Goal: Task Accomplishment & Management: Use online tool/utility

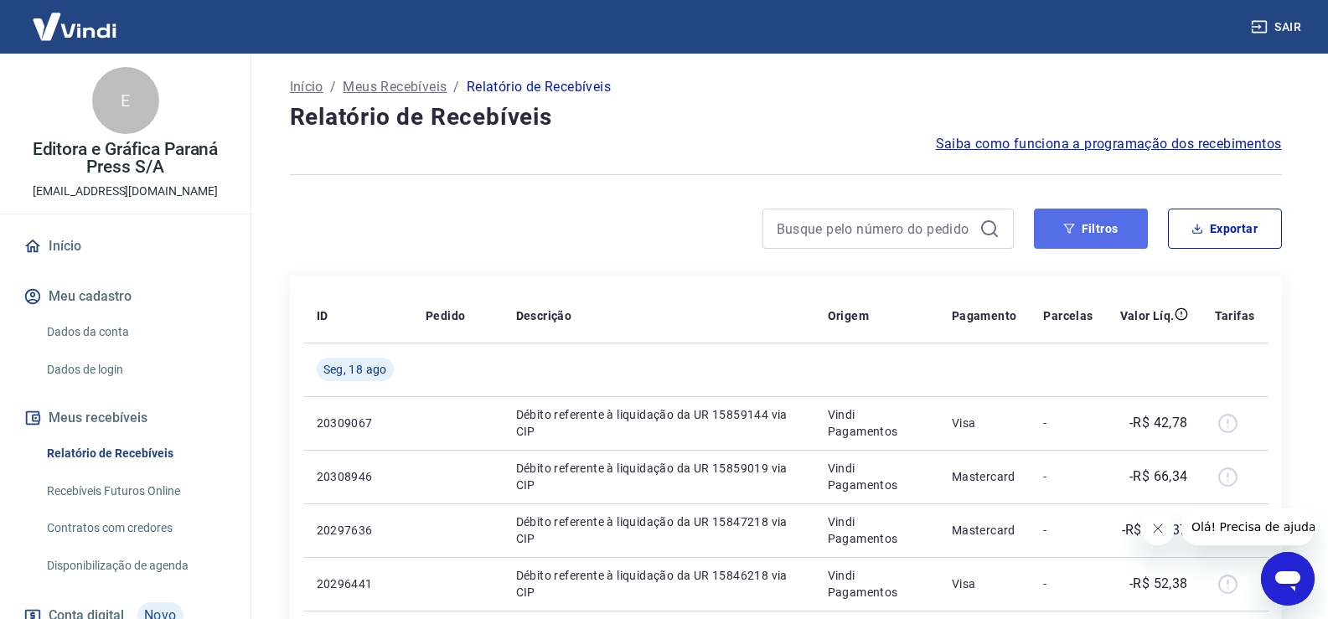
click at [1100, 231] on button "Filtros" at bounding box center [1091, 229] width 114 height 40
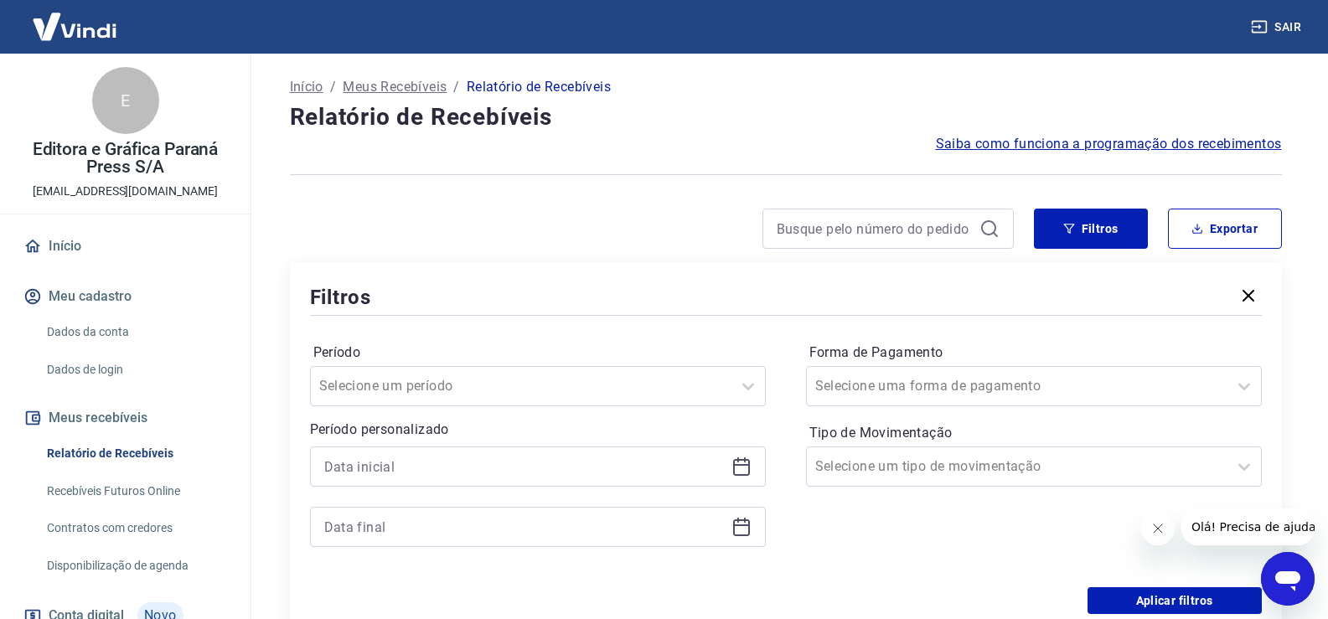
click at [746, 460] on icon at bounding box center [741, 467] width 17 height 17
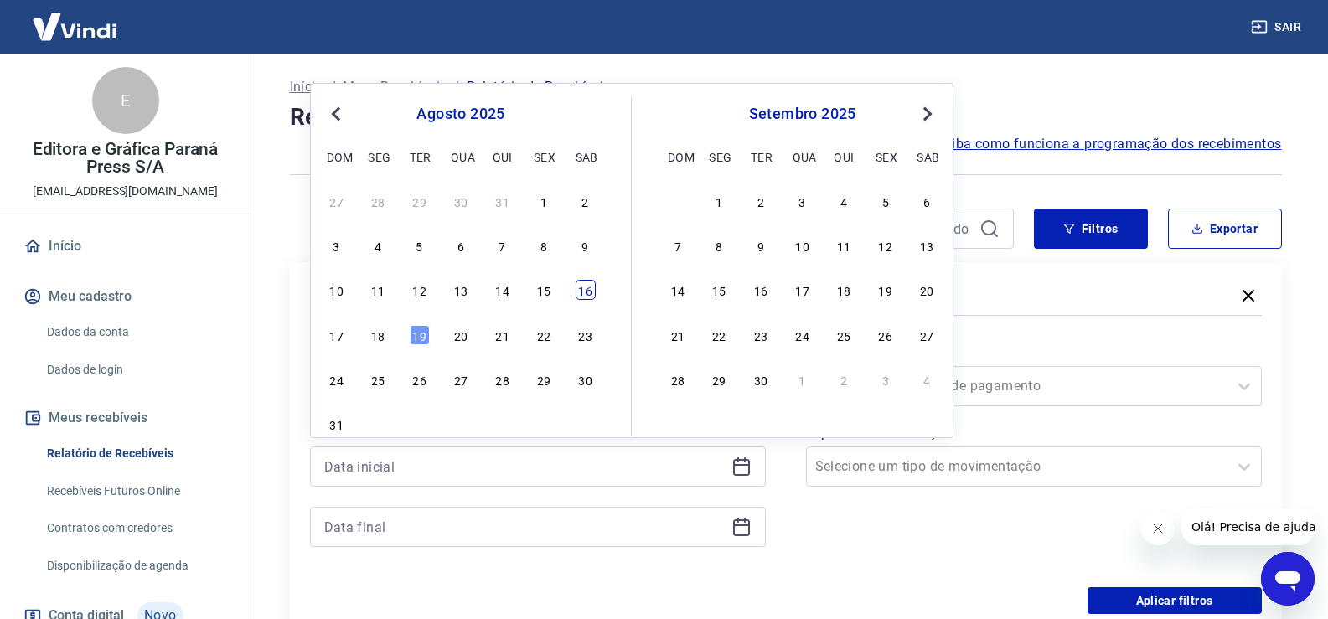
click at [587, 290] on div "16" at bounding box center [586, 290] width 20 height 20
type input "[DATE]"
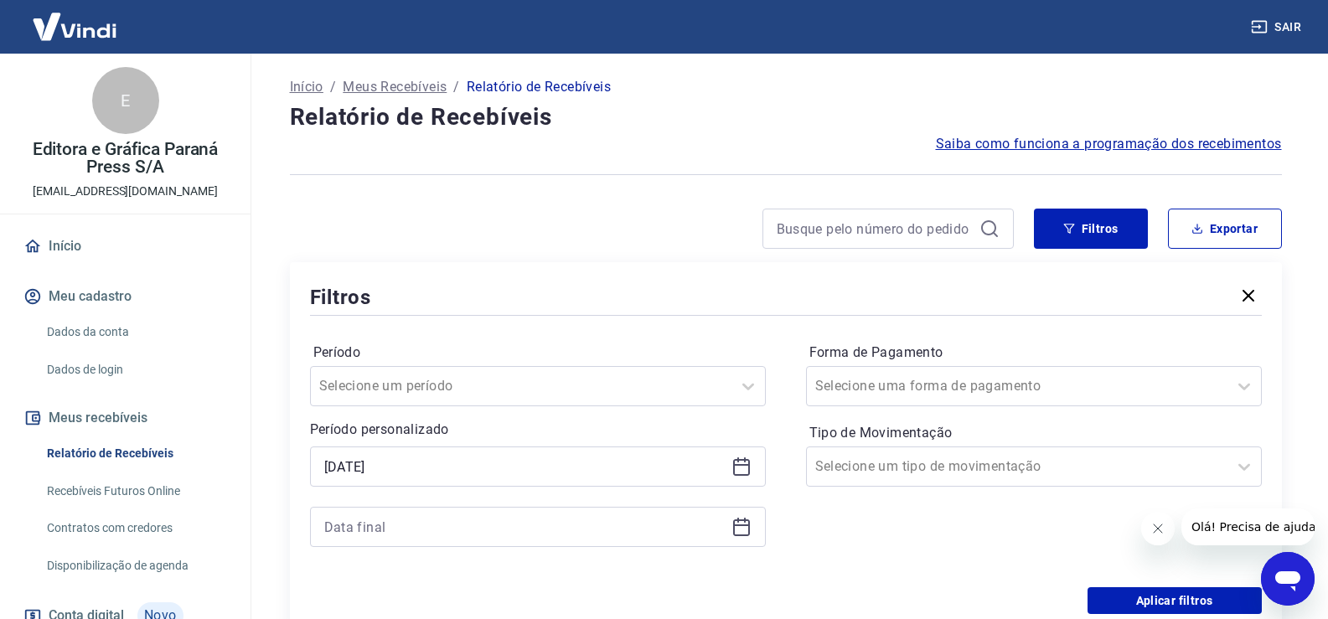
click at [745, 525] on icon at bounding box center [741, 526] width 17 height 2
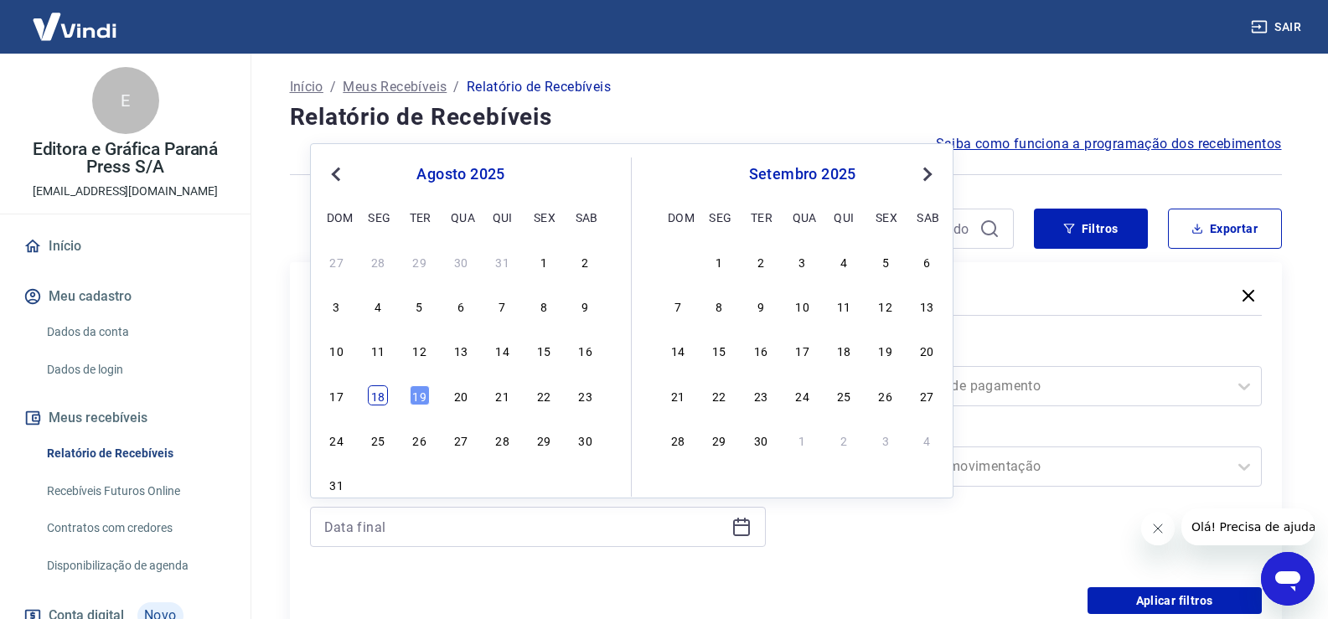
click at [382, 395] on div "18" at bounding box center [378, 396] width 20 height 20
type input "[DATE]"
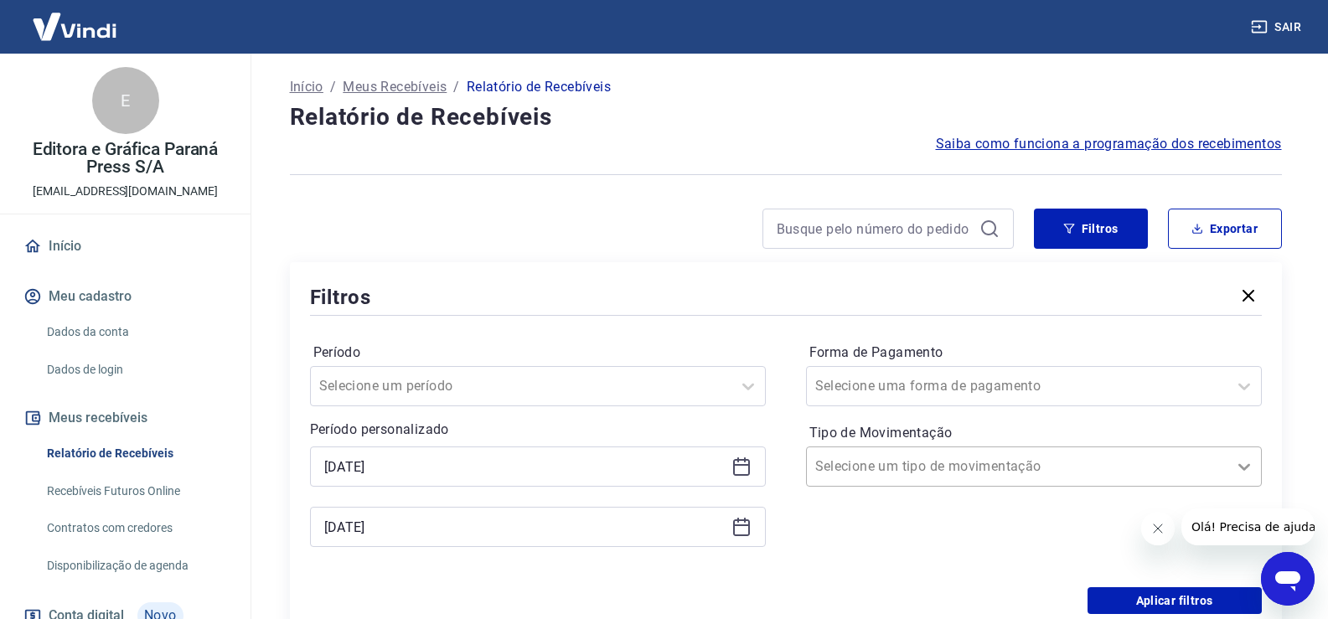
click at [1248, 463] on icon at bounding box center [1244, 467] width 20 height 20
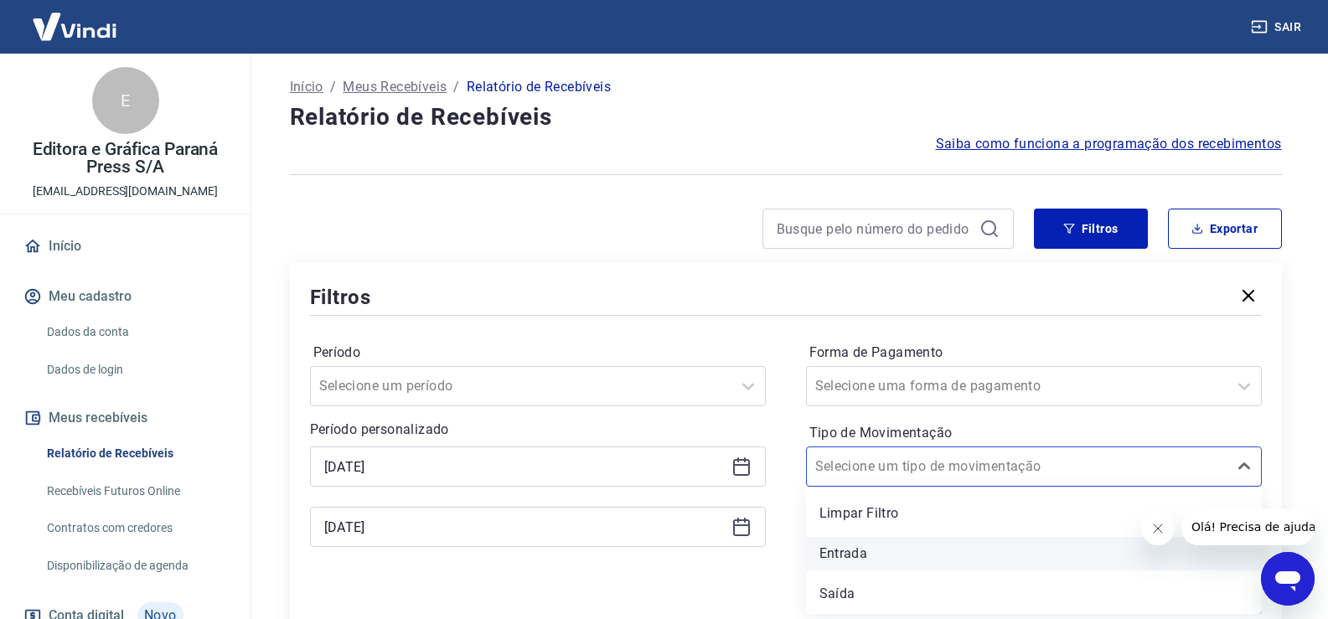
click at [1038, 550] on div "Entrada" at bounding box center [1034, 554] width 456 height 34
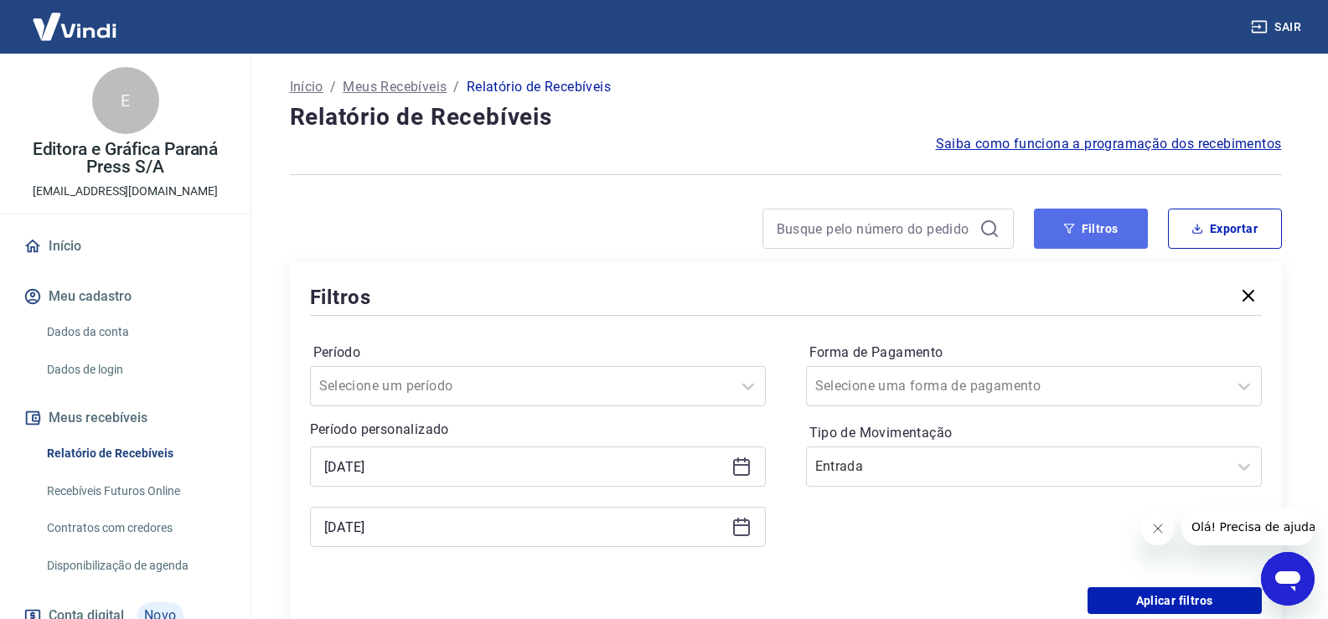
click at [1104, 231] on button "Filtros" at bounding box center [1091, 229] width 114 height 40
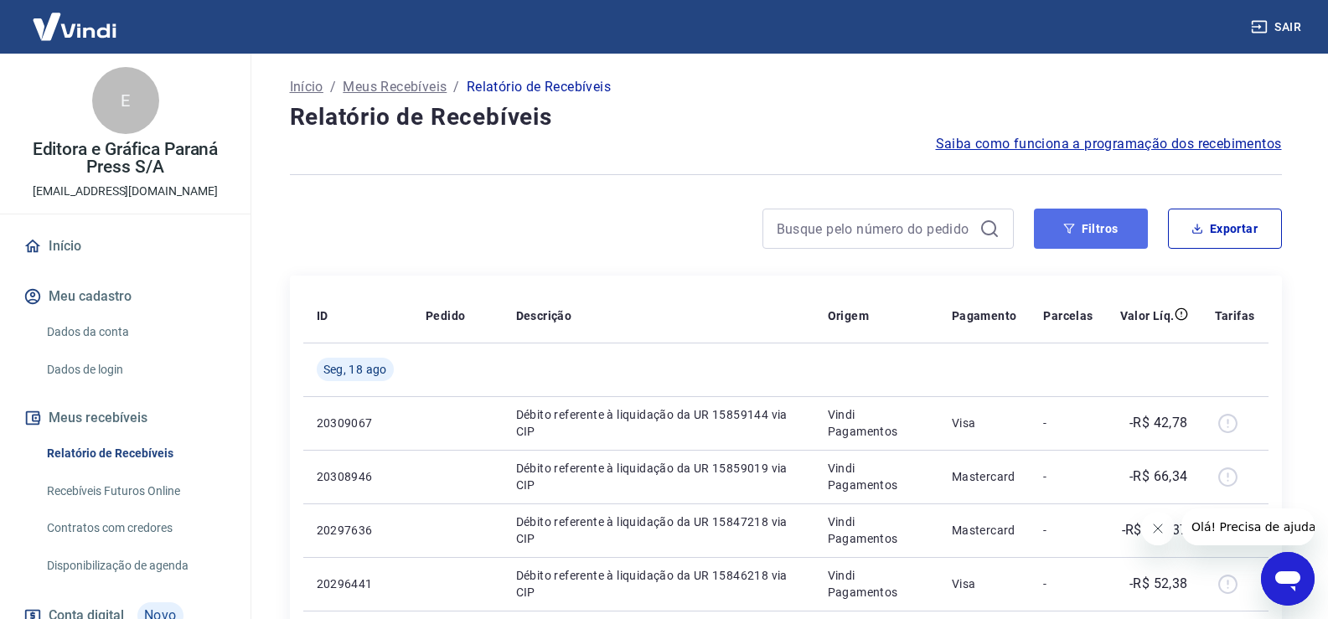
click at [1092, 237] on button "Filtros" at bounding box center [1091, 229] width 114 height 40
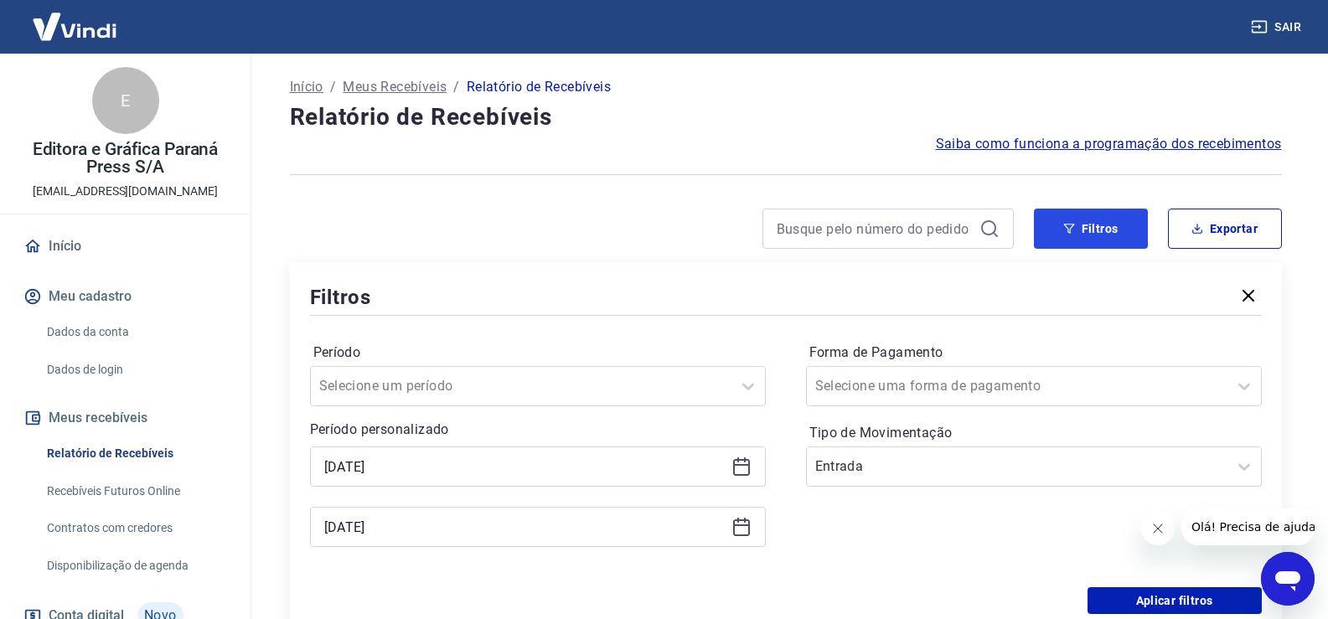
scroll to position [84, 0]
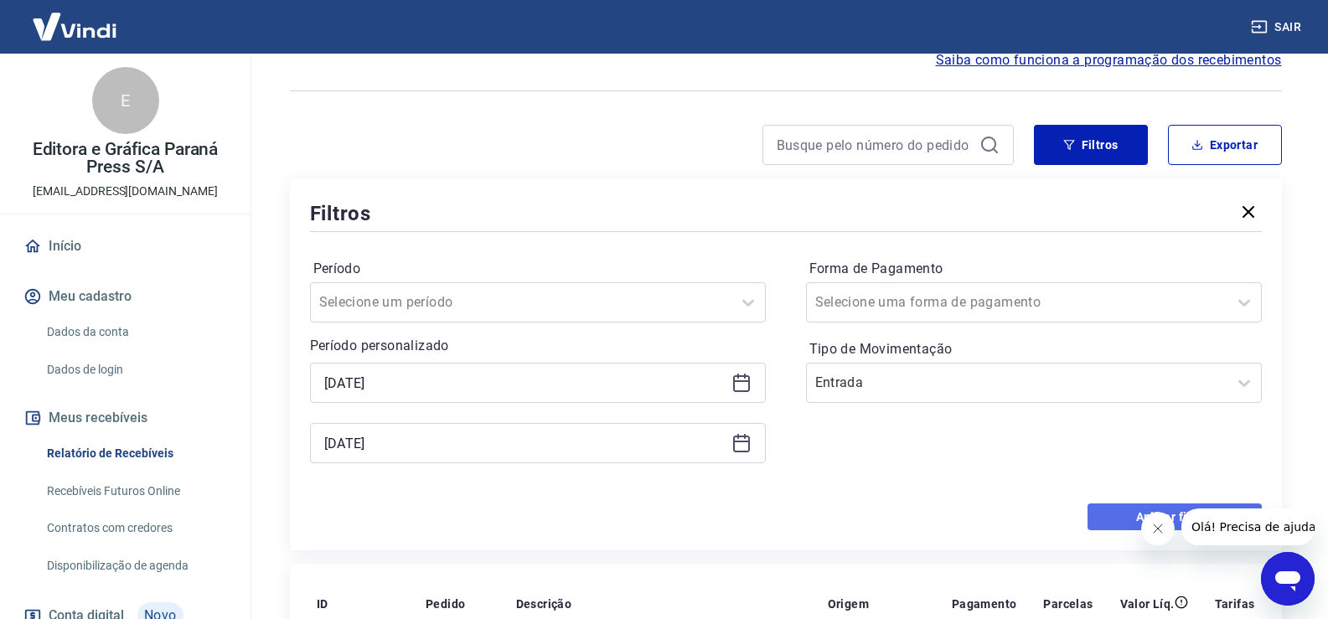
click at [1115, 515] on button "Aplicar filtros" at bounding box center [1175, 517] width 174 height 27
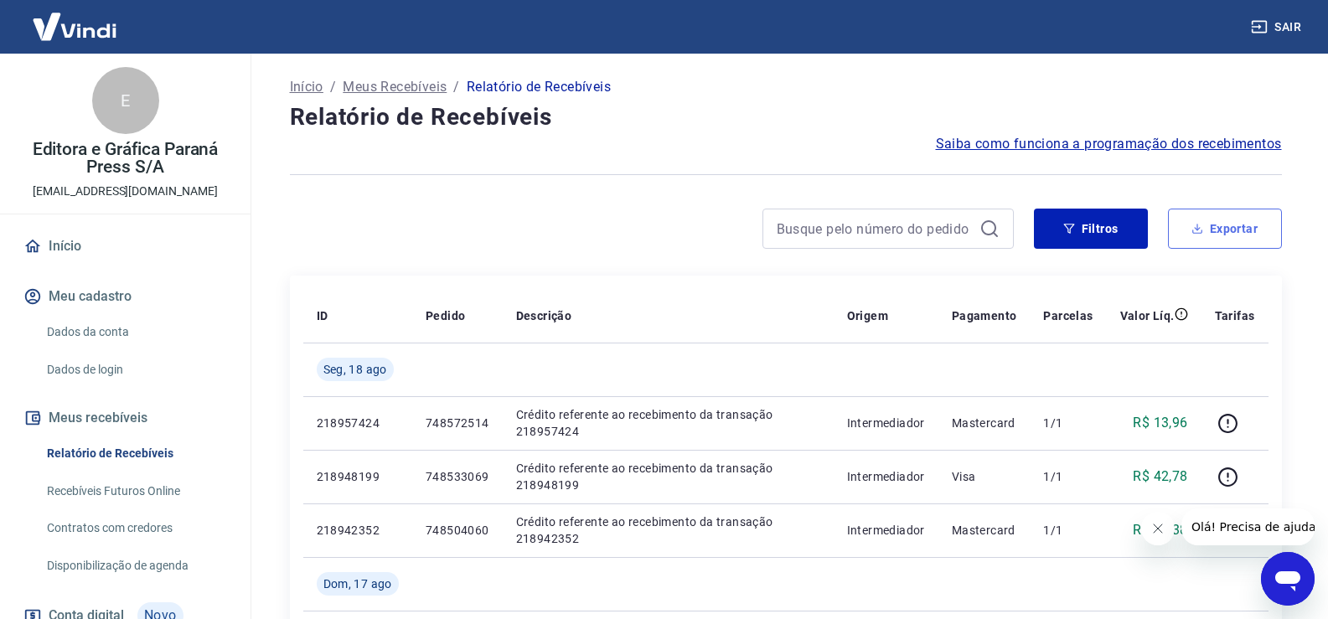
click at [1232, 230] on button "Exportar" at bounding box center [1225, 229] width 114 height 40
type input "[DATE]"
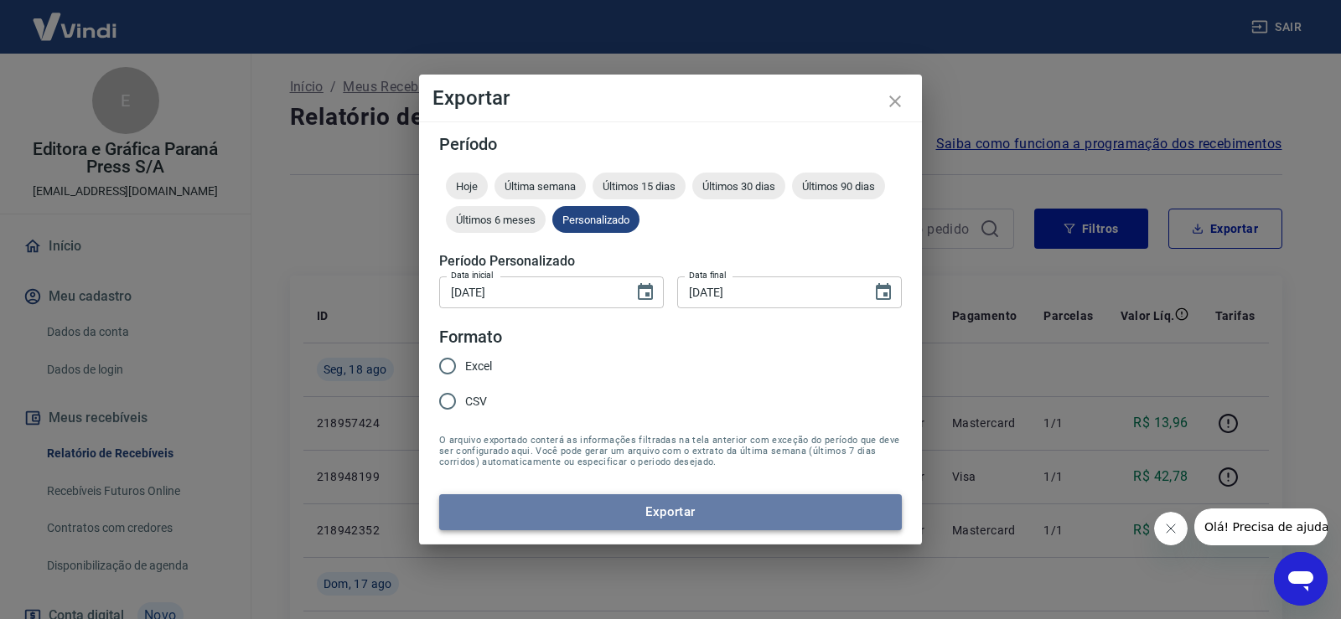
click at [743, 513] on button "Exportar" at bounding box center [670, 511] width 463 height 35
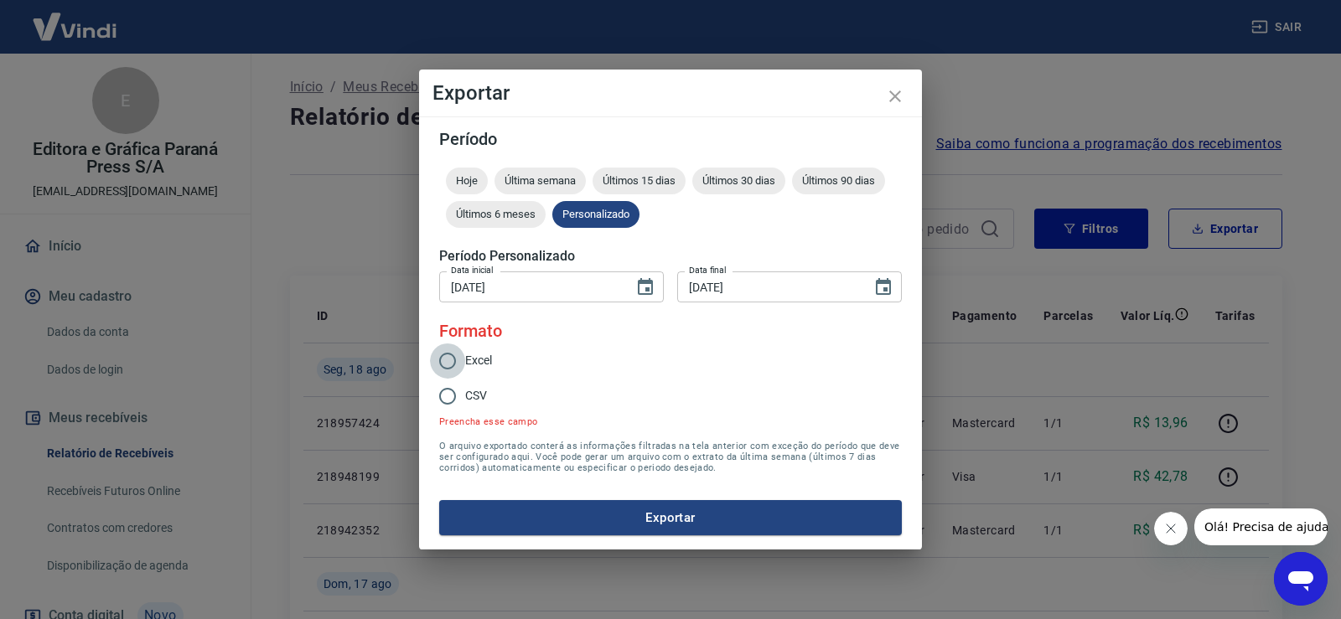
click at [450, 361] on input "Excel" at bounding box center [447, 361] width 35 height 35
radio input "true"
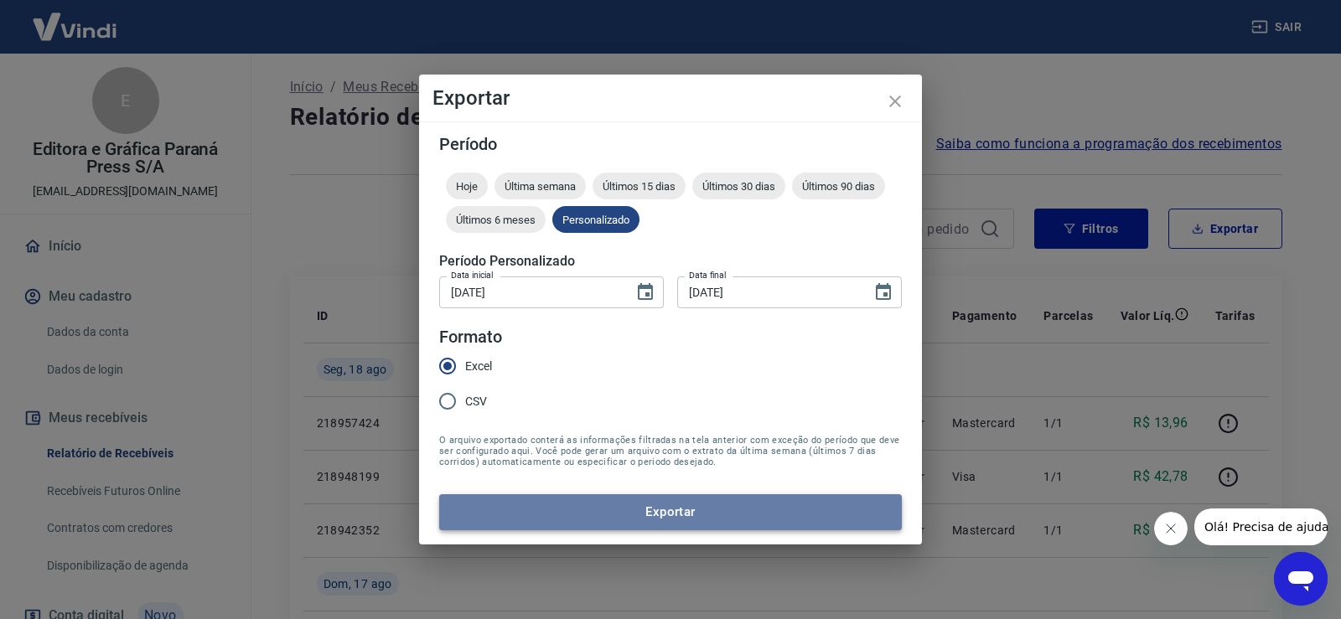
click at [694, 514] on button "Exportar" at bounding box center [670, 511] width 463 height 35
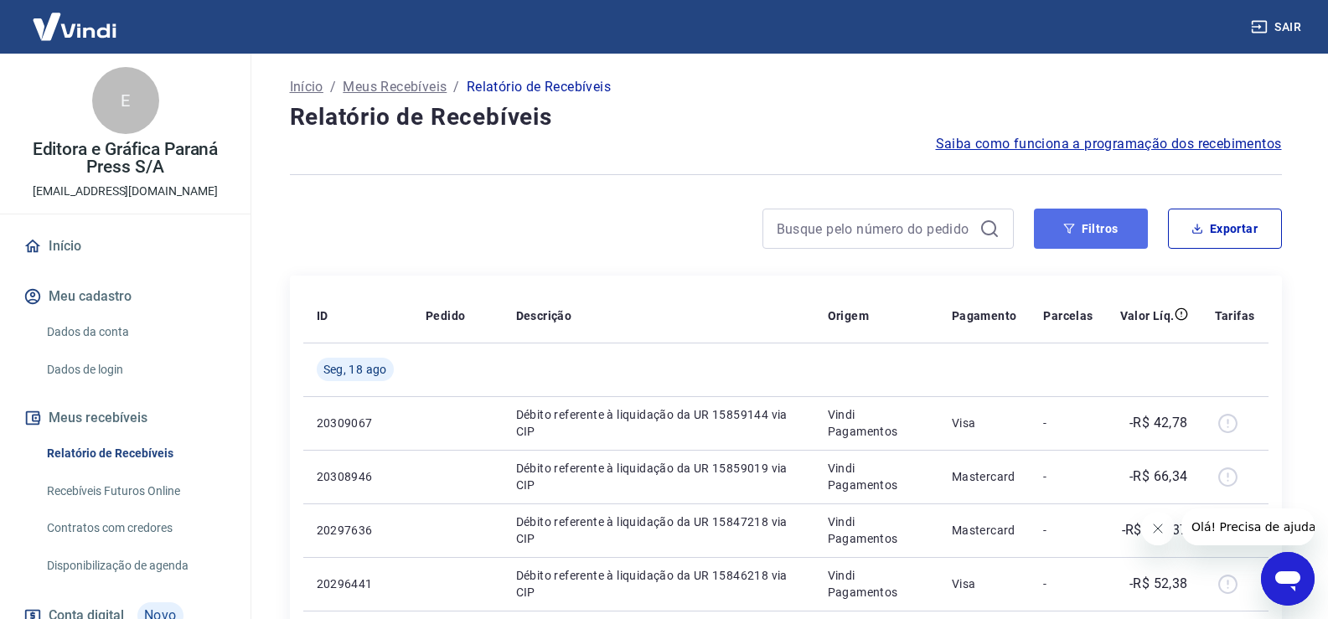
click at [1061, 231] on button "Filtros" at bounding box center [1091, 229] width 114 height 40
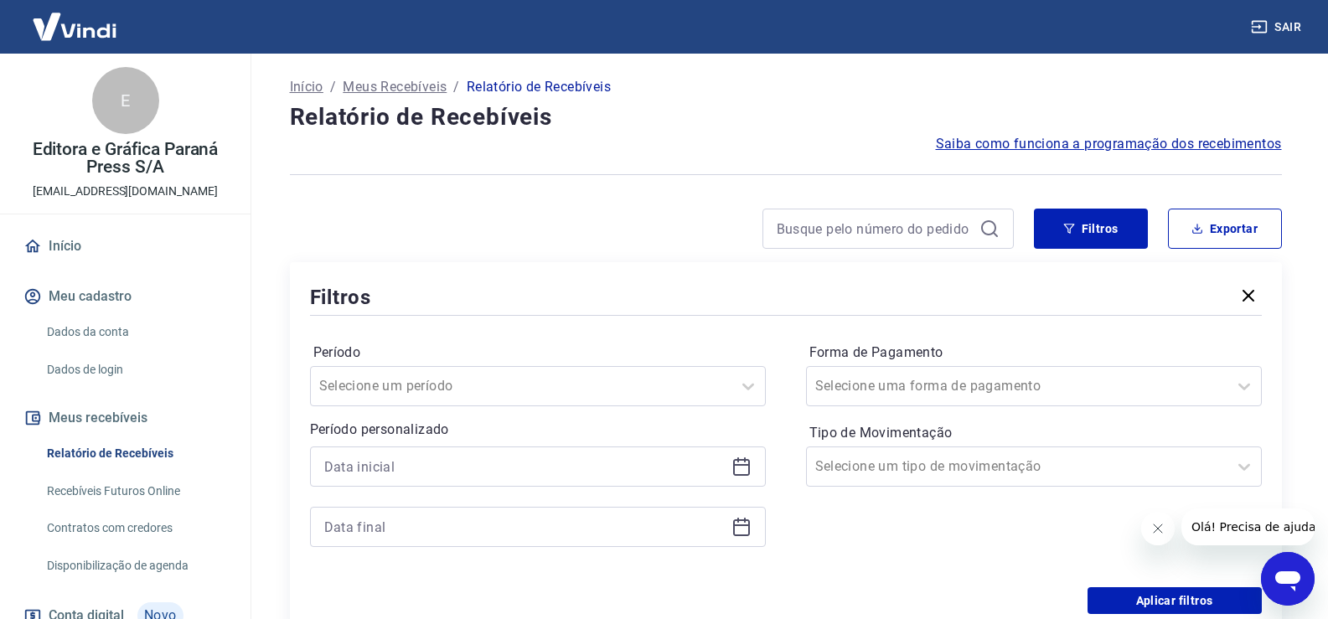
click at [738, 469] on icon at bounding box center [742, 467] width 20 height 20
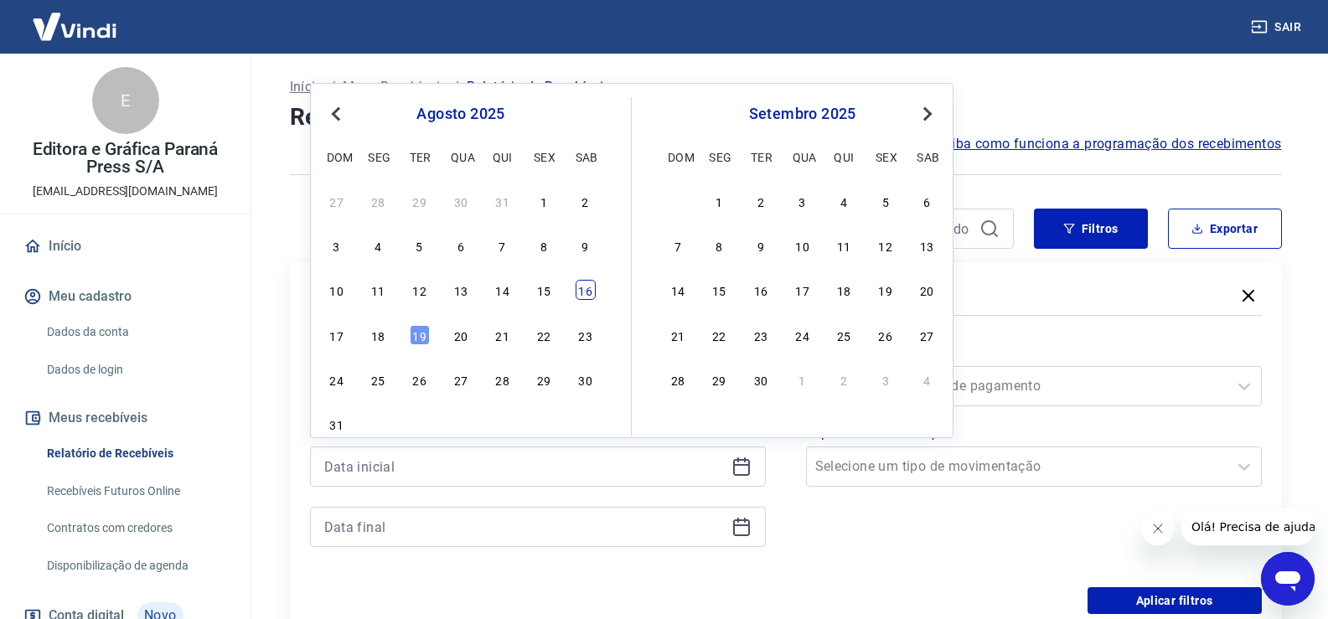
click at [587, 294] on div "16" at bounding box center [586, 290] width 20 height 20
type input "[DATE]"
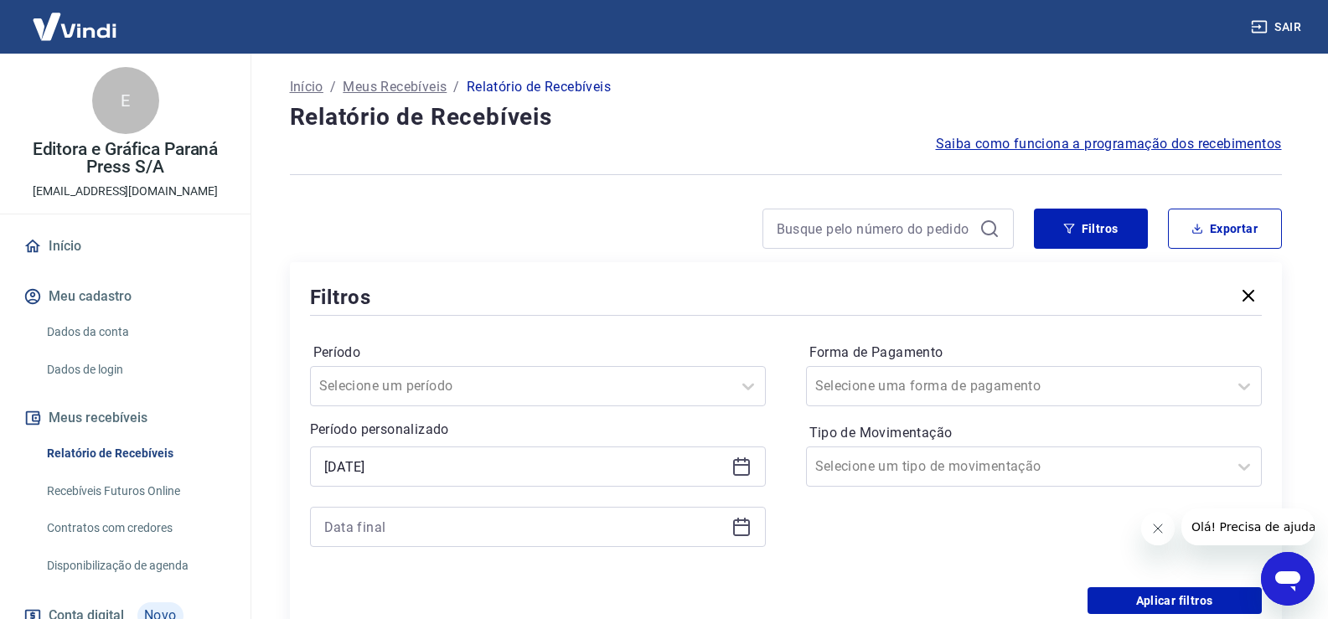
click at [737, 526] on icon at bounding box center [741, 526] width 17 height 2
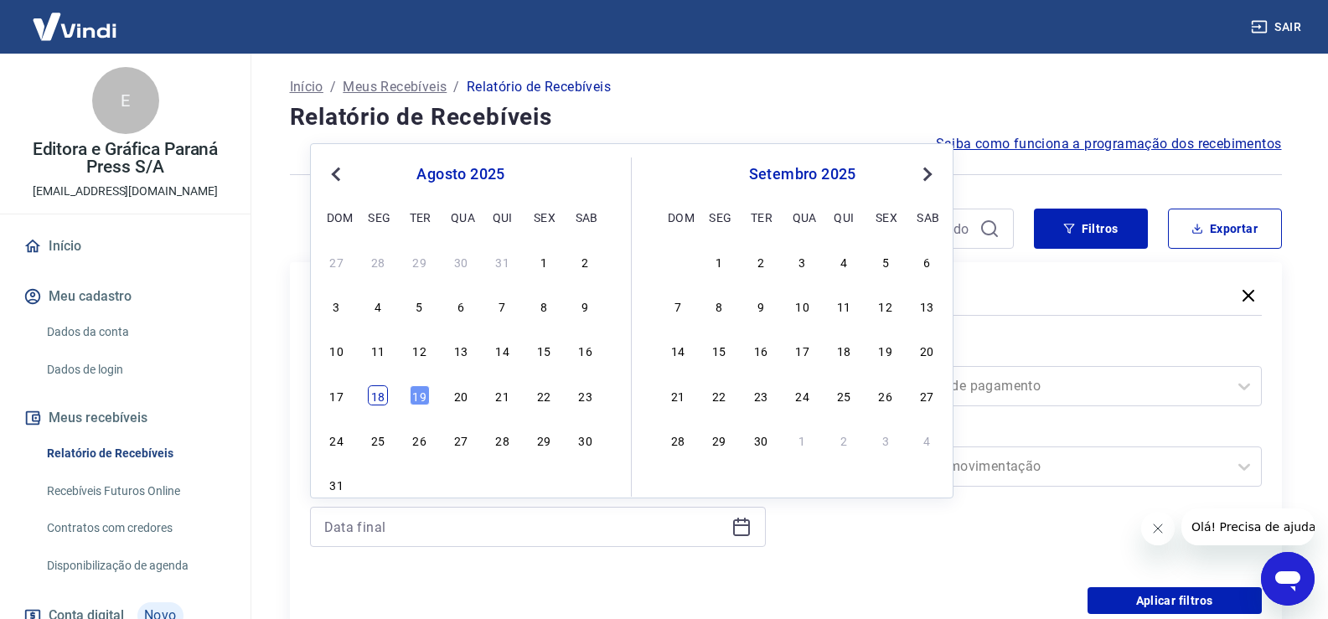
click at [375, 397] on div "18" at bounding box center [378, 396] width 20 height 20
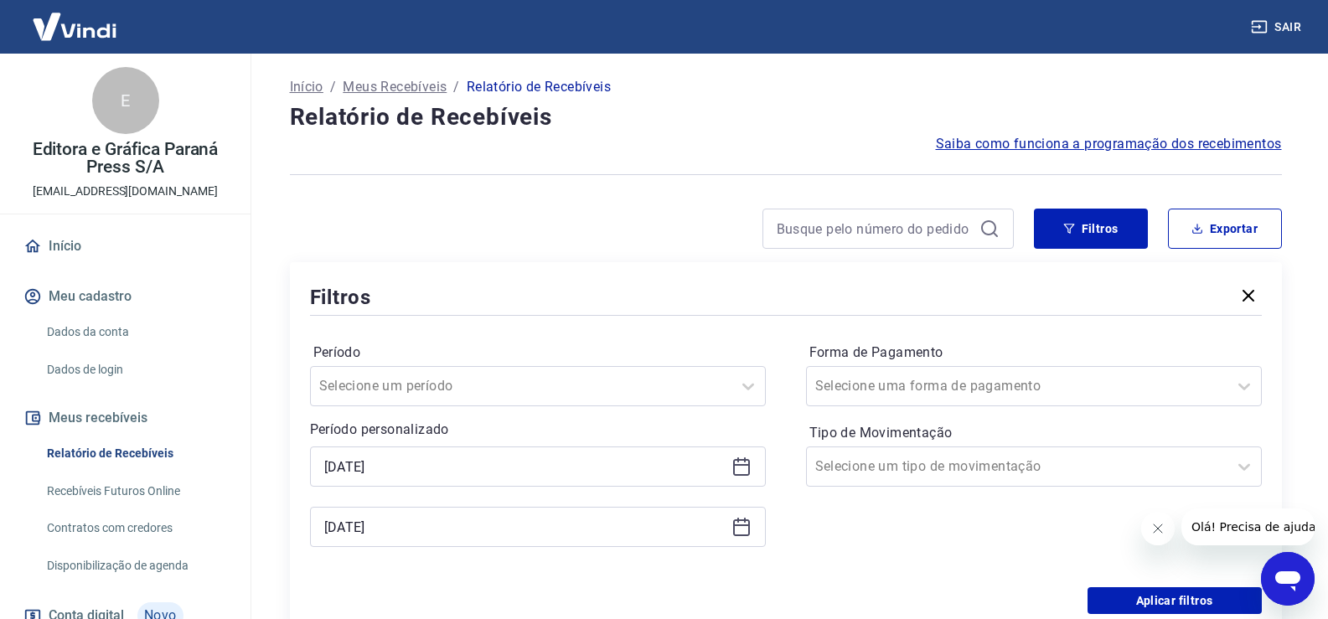
type input "[DATE]"
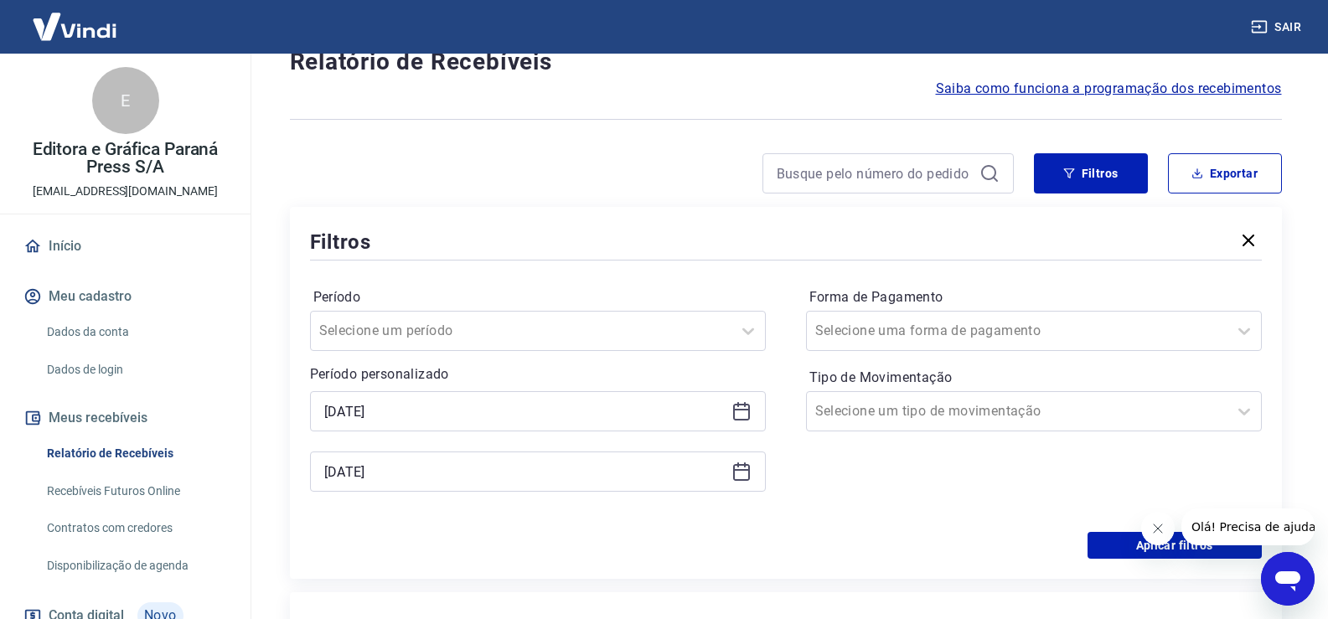
scroll to position [84, 0]
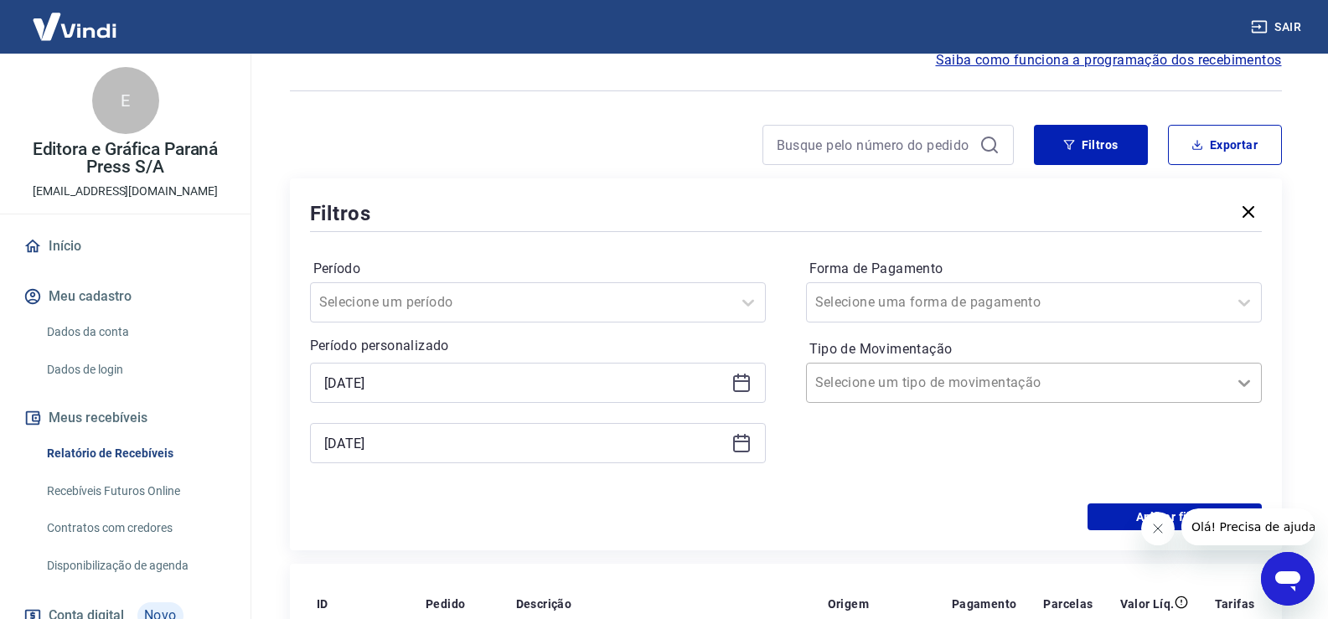
click at [1236, 379] on icon at bounding box center [1244, 383] width 20 height 20
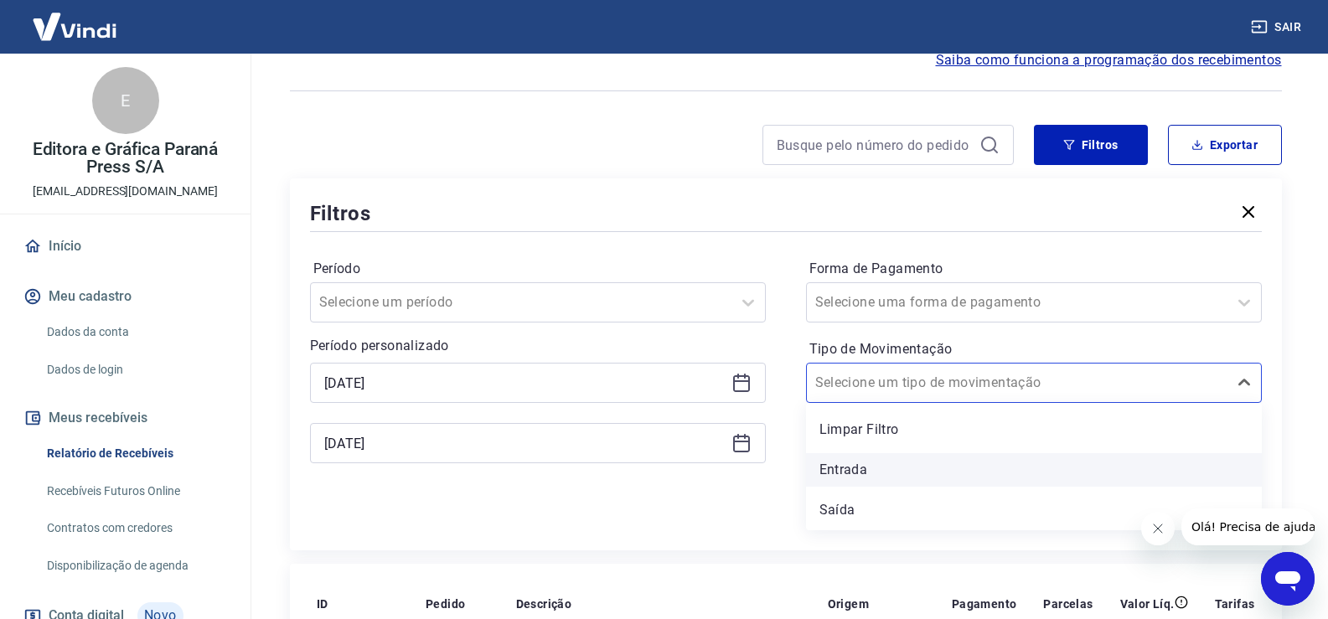
click at [940, 470] on div "Entrada" at bounding box center [1034, 470] width 456 height 34
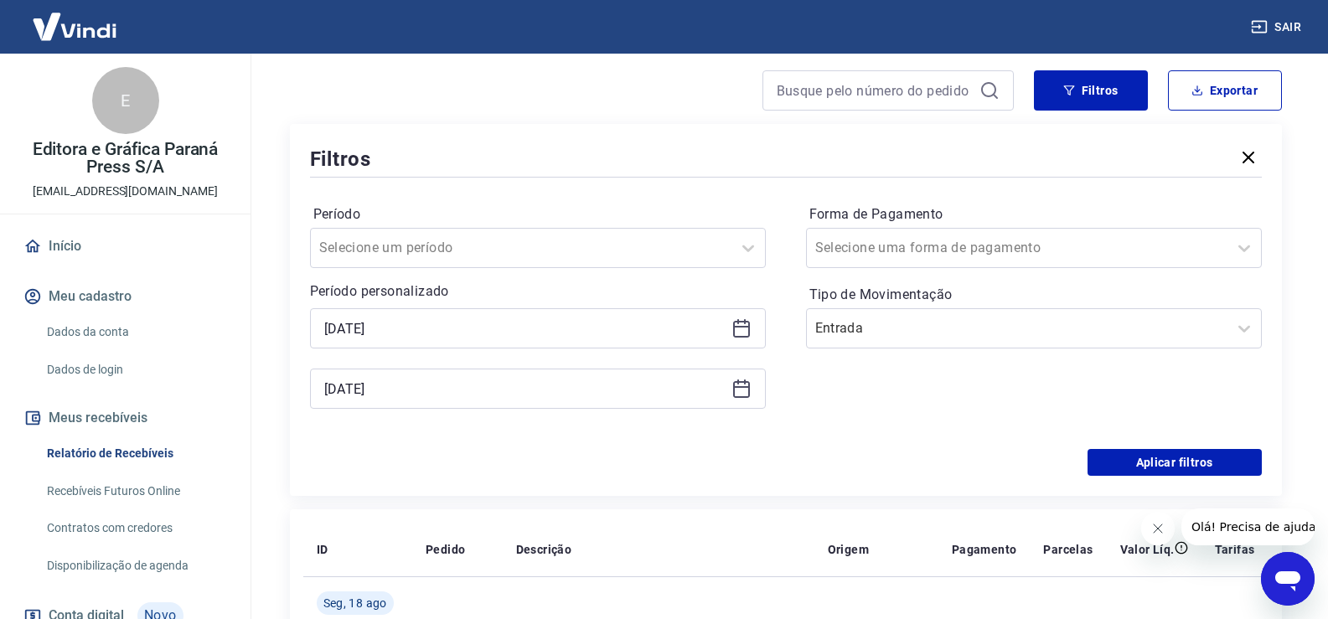
scroll to position [168, 0]
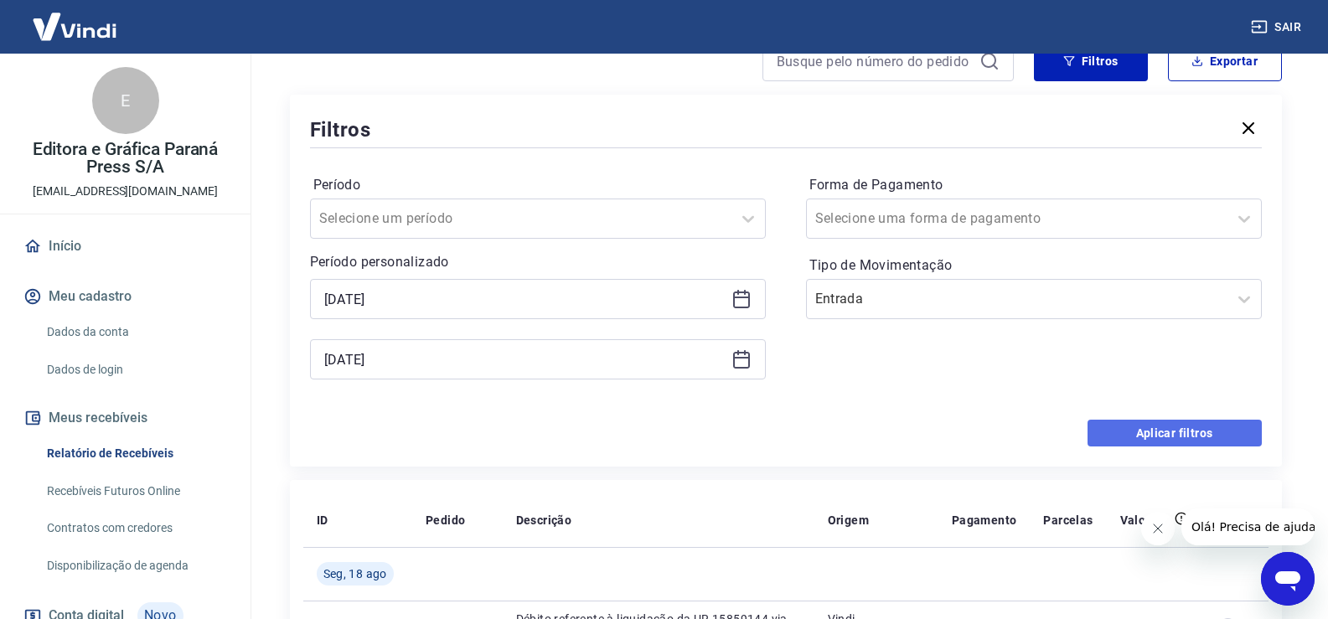
click at [1145, 432] on button "Aplicar filtros" at bounding box center [1175, 433] width 174 height 27
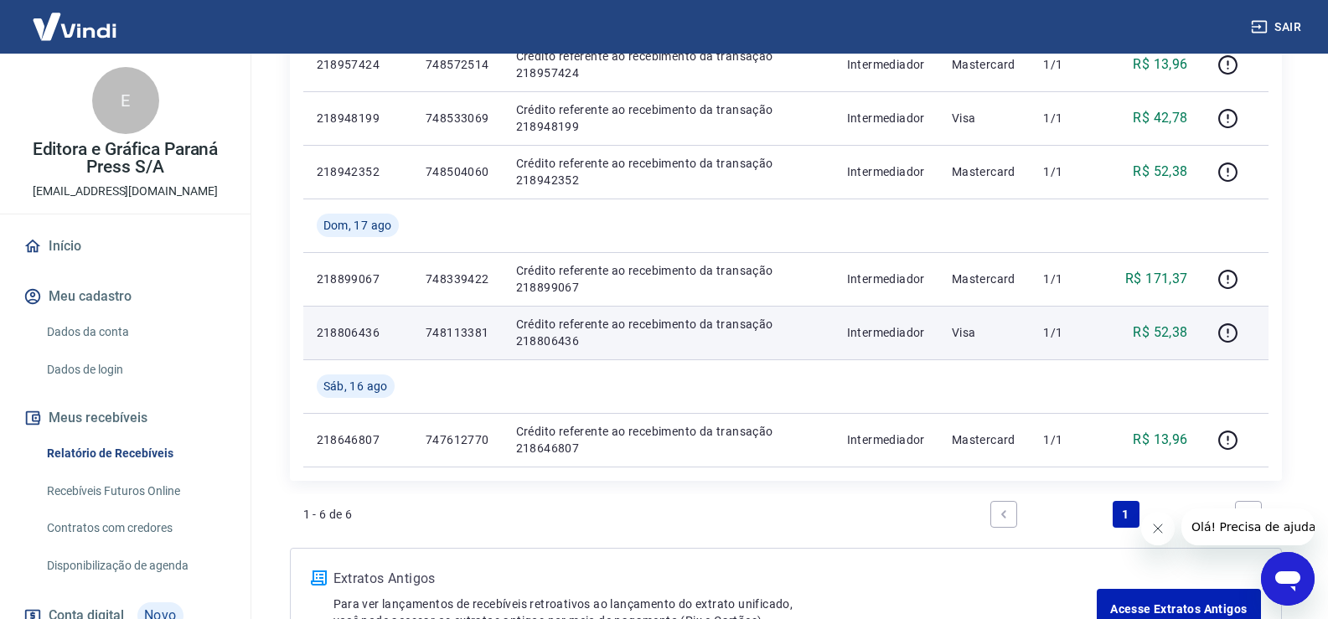
scroll to position [482, 0]
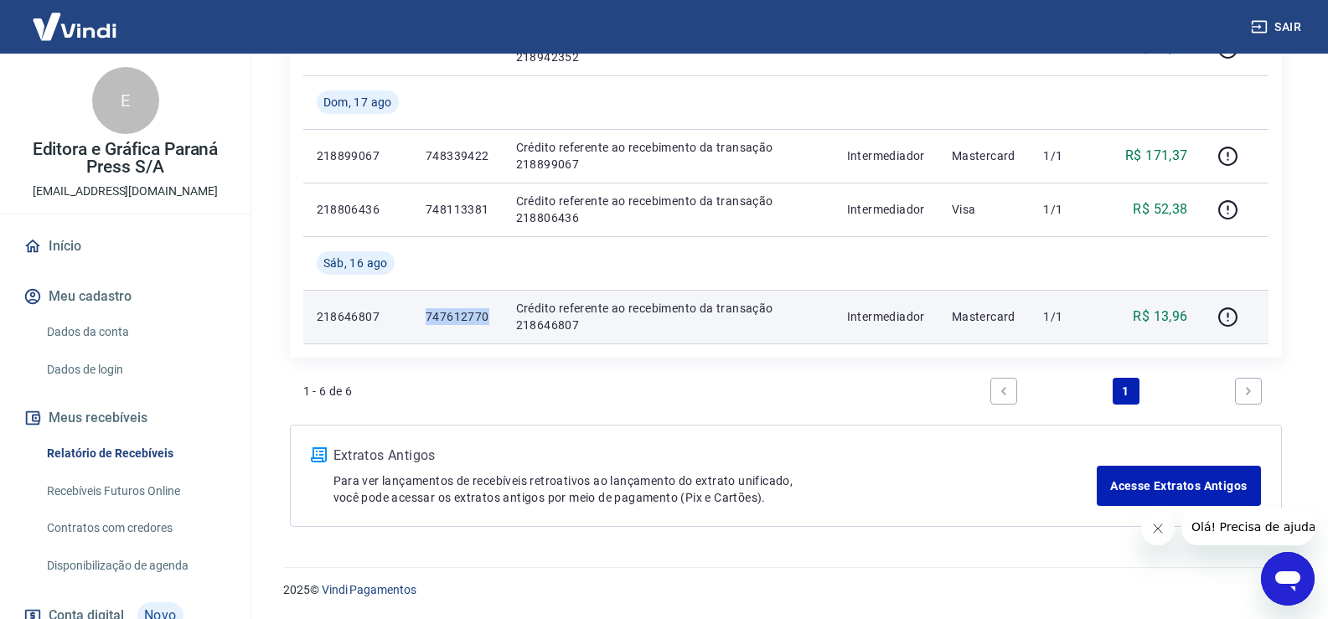
drag, startPoint x: 422, startPoint y: 314, endPoint x: 489, endPoint y: 315, distance: 66.2
click at [489, 315] on td "747612770" at bounding box center [457, 317] width 91 height 54
copy p "747612770"
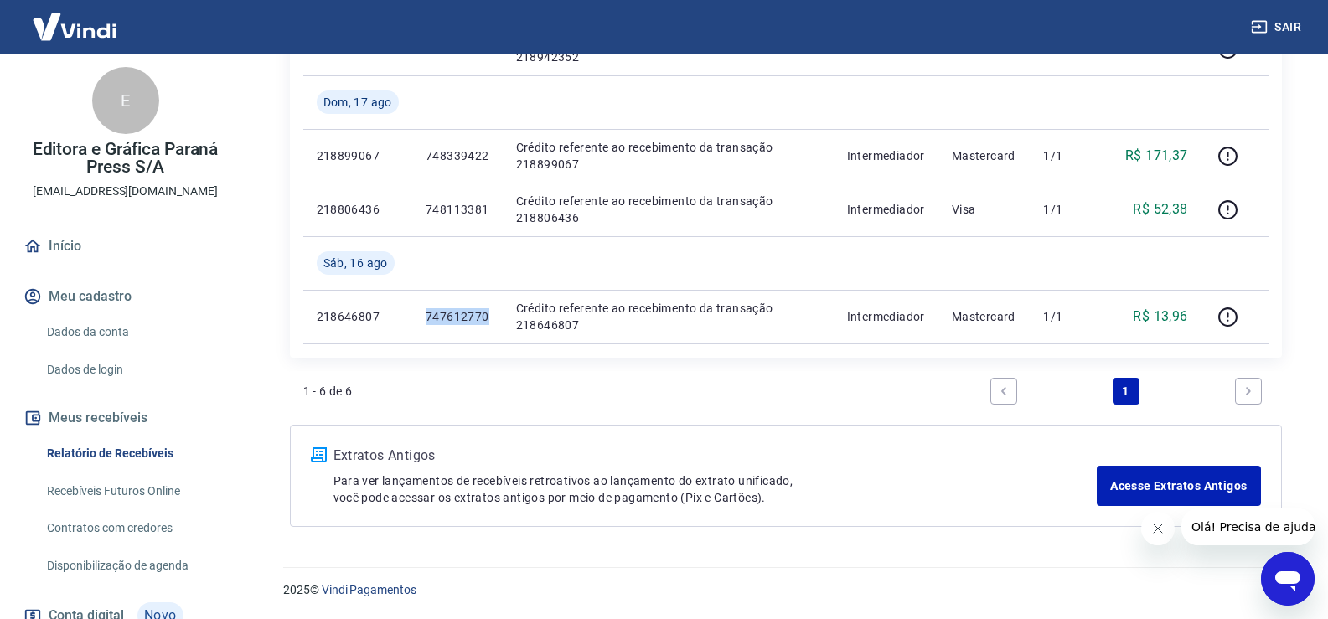
copy p "747612770"
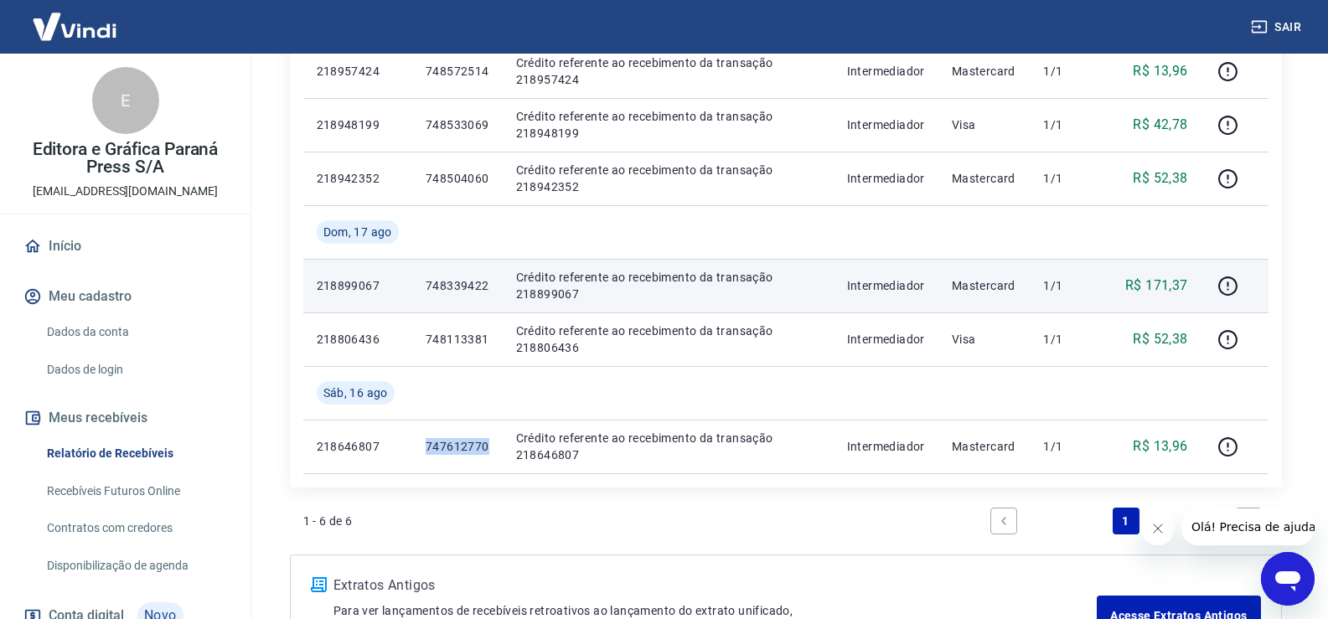
scroll to position [314, 0]
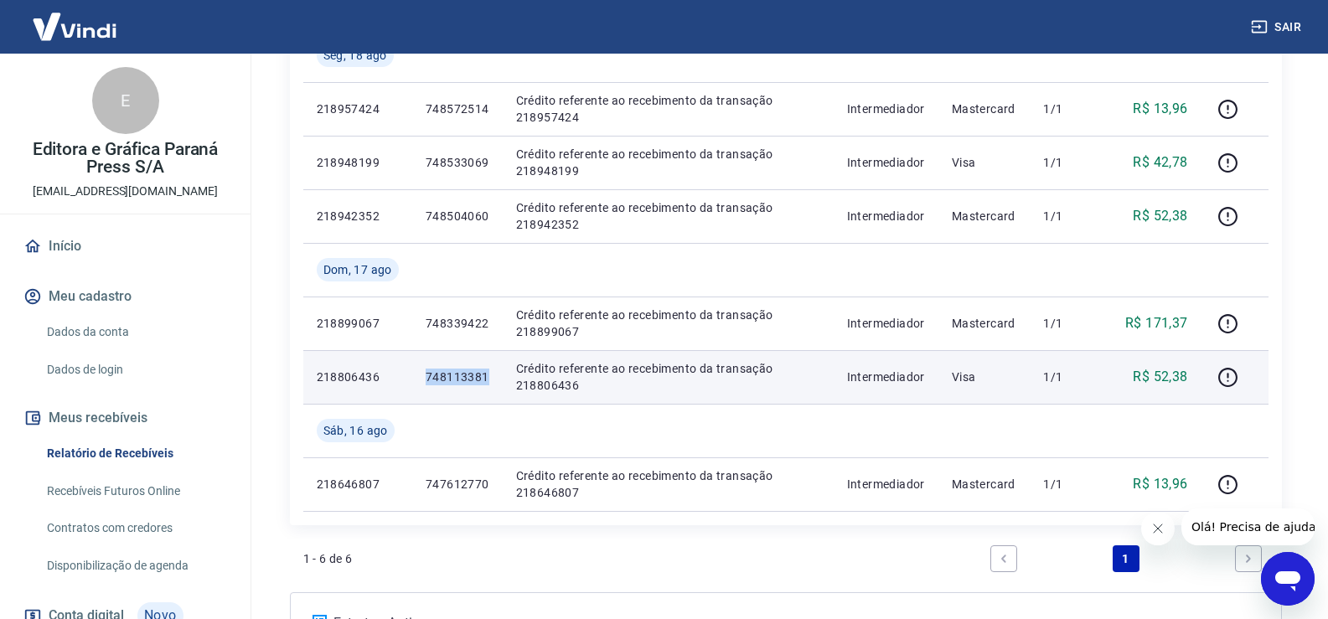
drag, startPoint x: 426, startPoint y: 380, endPoint x: 487, endPoint y: 377, distance: 61.2
click at [487, 377] on p "748113381" at bounding box center [458, 377] width 64 height 17
copy p "748113381"
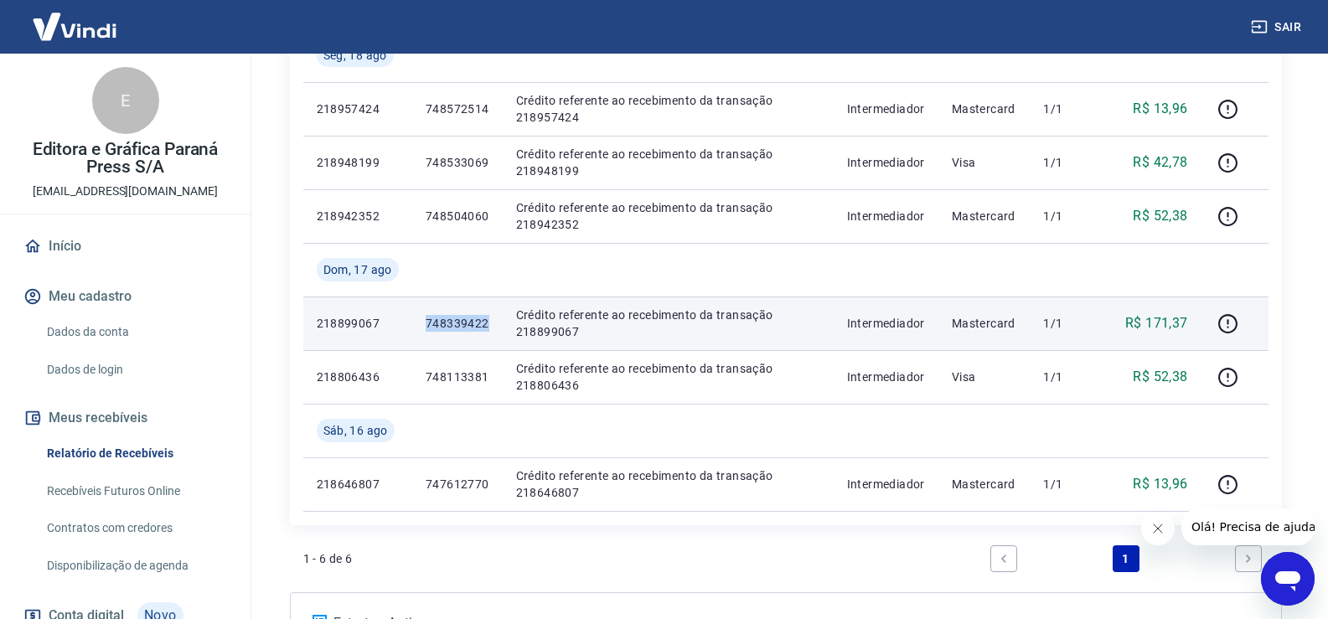
drag, startPoint x: 427, startPoint y: 318, endPoint x: 490, endPoint y: 321, distance: 62.9
click at [490, 321] on td "748339422" at bounding box center [457, 324] width 91 height 54
copy p "748339422"
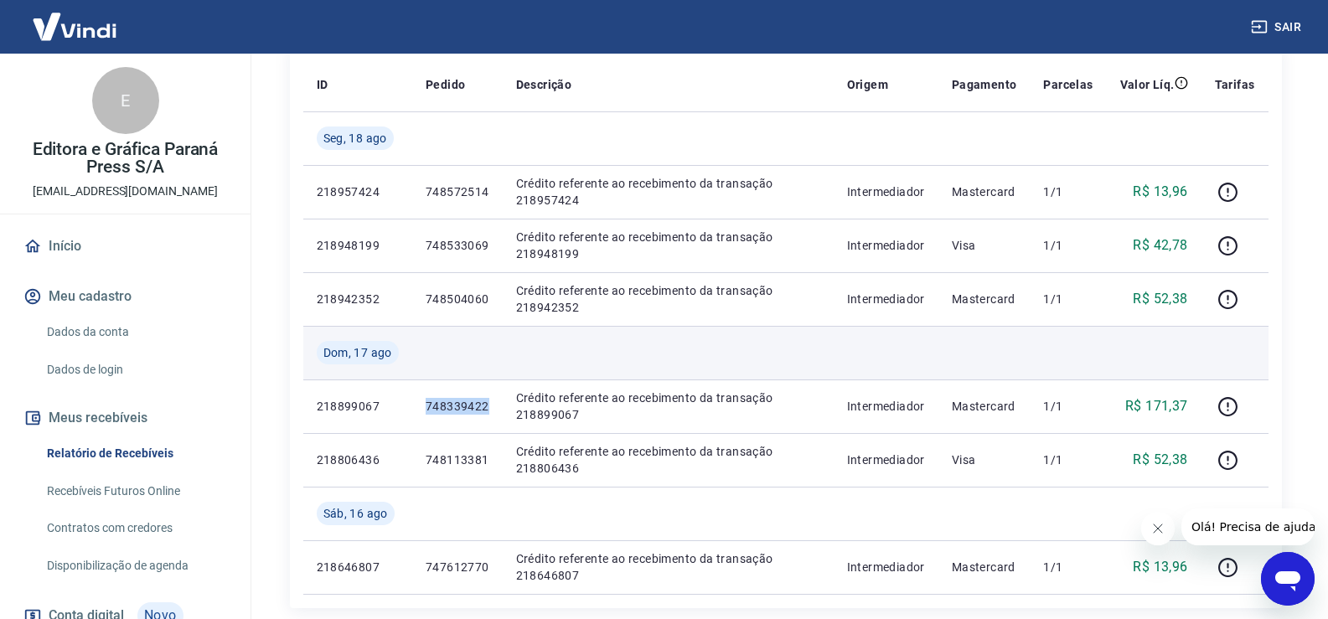
scroll to position [230, 0]
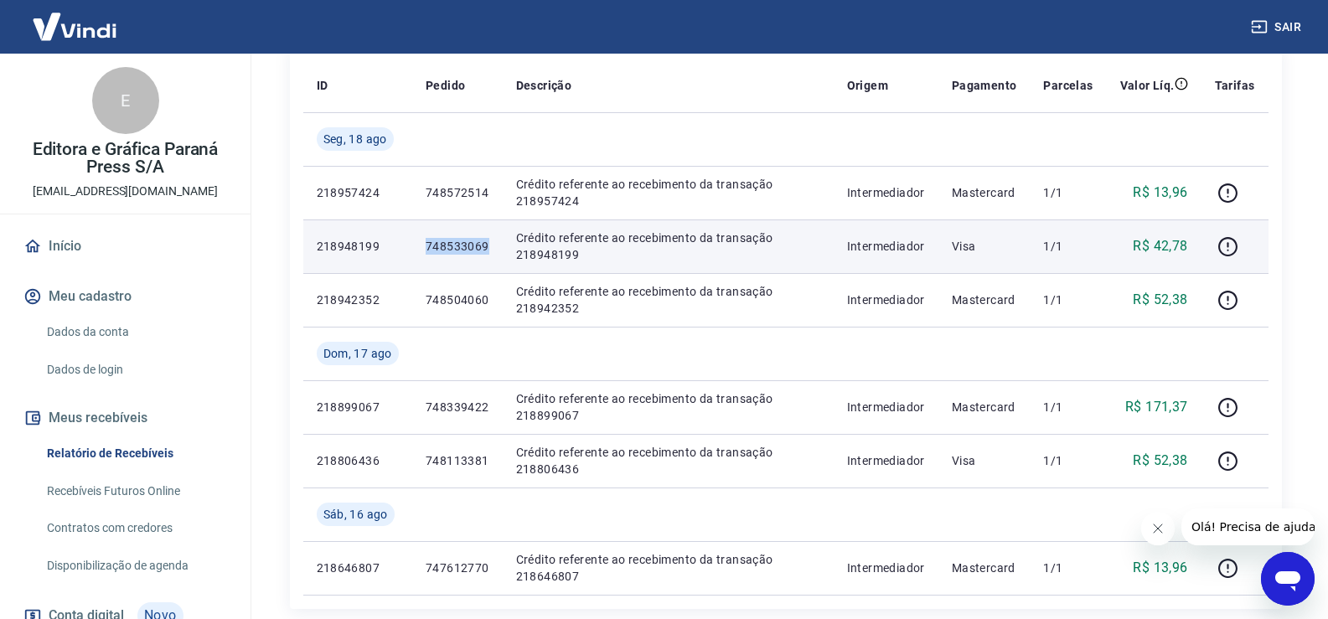
drag, startPoint x: 415, startPoint y: 246, endPoint x: 489, endPoint y: 241, distance: 74.8
click at [489, 241] on td "748533069" at bounding box center [457, 247] width 91 height 54
copy p "748533069"
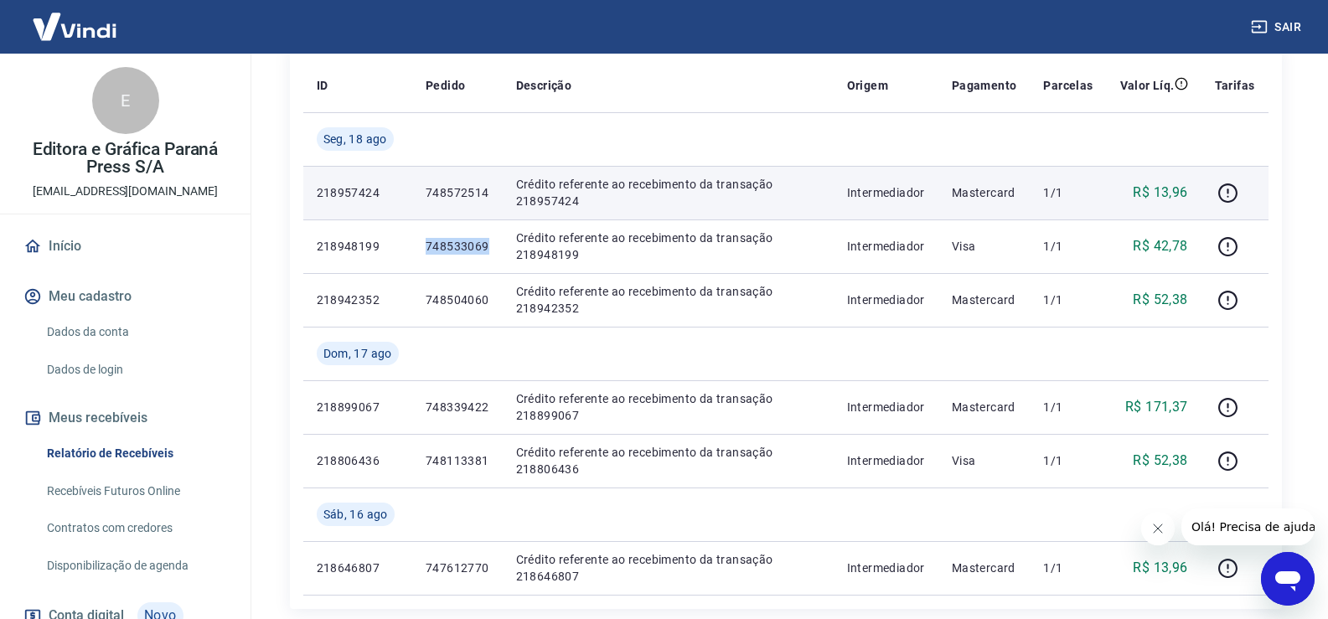
copy p "748533069"
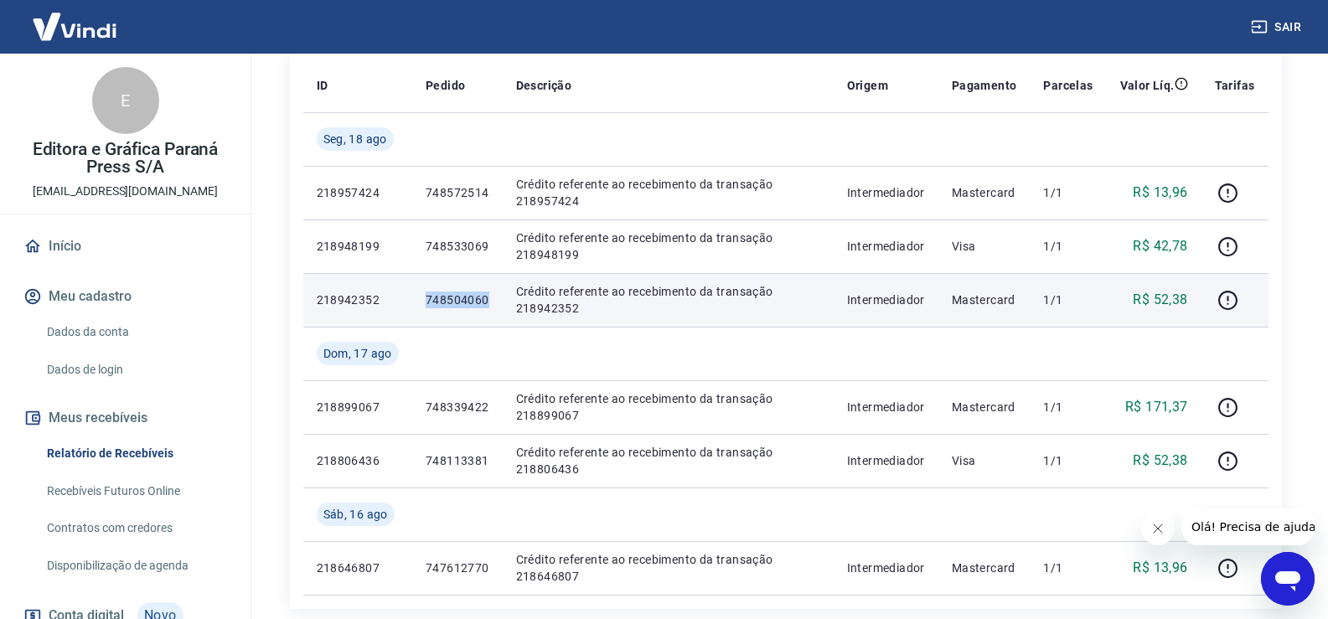
drag, startPoint x: 427, startPoint y: 299, endPoint x: 487, endPoint y: 303, distance: 59.6
click at [487, 303] on p "748504060" at bounding box center [458, 300] width 64 height 17
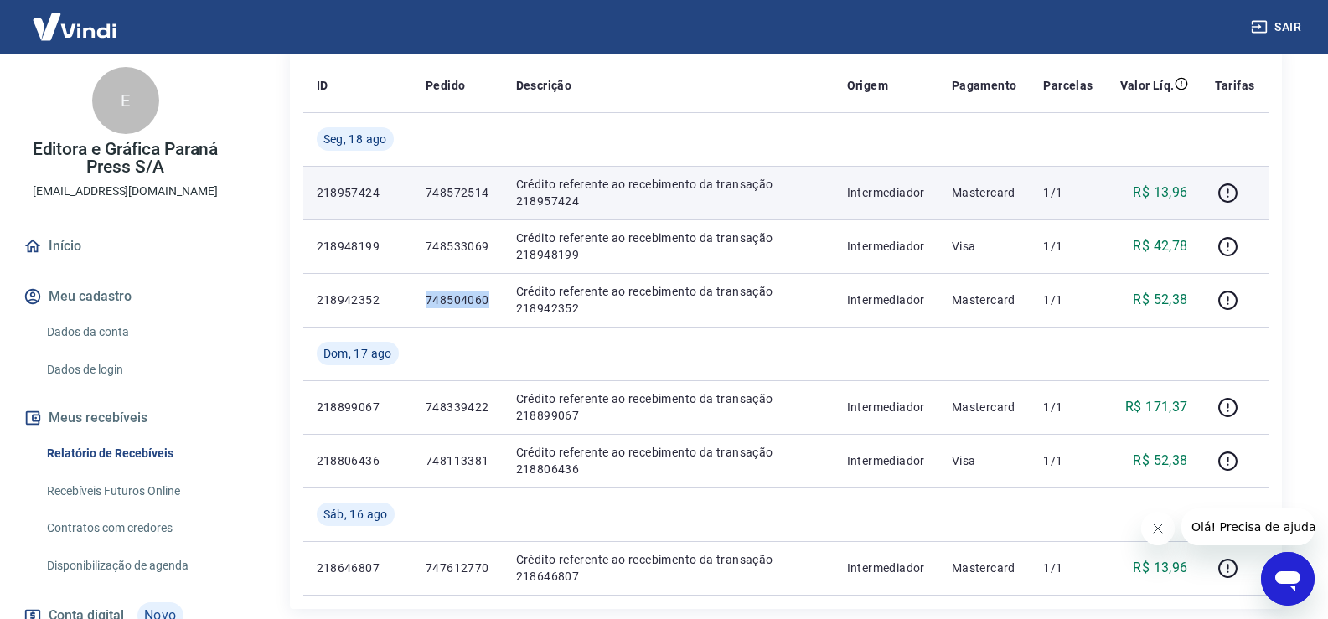
copy p "748504060"
drag, startPoint x: 429, startPoint y: 191, endPoint x: 488, endPoint y: 192, distance: 58.7
click at [488, 192] on td "748572514" at bounding box center [457, 193] width 91 height 54
copy p "748572514"
